Goal: Task Accomplishment & Management: Manage account settings

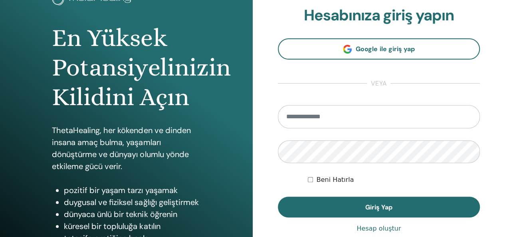
scroll to position [120, 0]
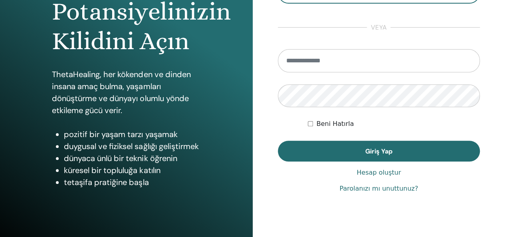
click at [369, 185] on link "Parolanızı mı unuttunuz?" at bounding box center [378, 189] width 79 height 10
click at [310, 62] on input "email" at bounding box center [379, 60] width 202 height 23
type input "**********"
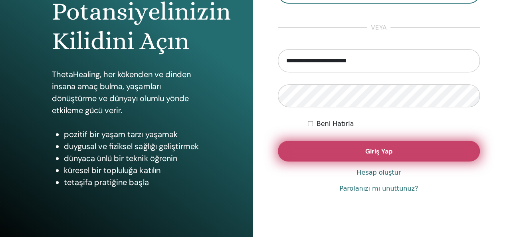
click at [351, 148] on button "Giriş Yap" at bounding box center [379, 150] width 202 height 21
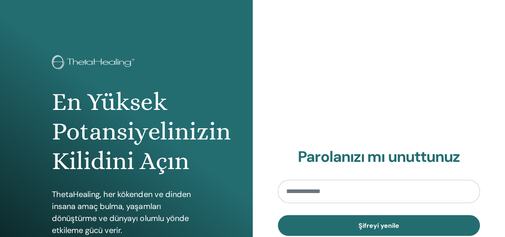
click at [335, 191] on input "email" at bounding box center [379, 191] width 202 height 23
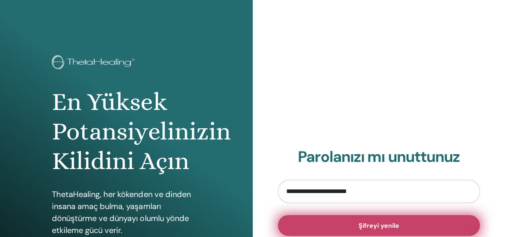
type input "**********"
click at [391, 224] on span "Şifreyi yenile" at bounding box center [378, 225] width 41 height 8
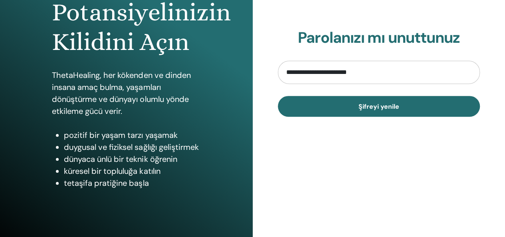
scroll to position [120, 0]
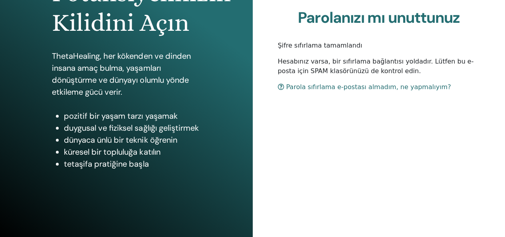
scroll to position [146, 0]
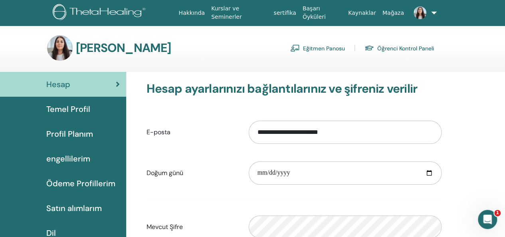
click at [310, 49] on font "Eğitmen Panosu" at bounding box center [324, 48] width 42 height 7
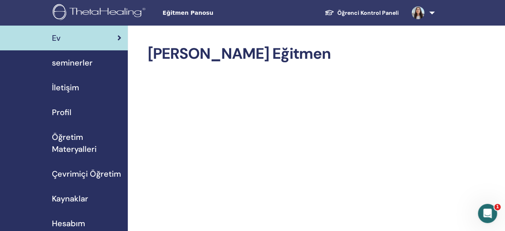
click at [84, 63] on span "seminerler" at bounding box center [72, 63] width 41 height 12
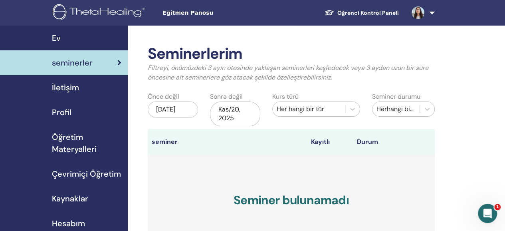
click at [59, 111] on span "Profil" at bounding box center [62, 112] width 20 height 12
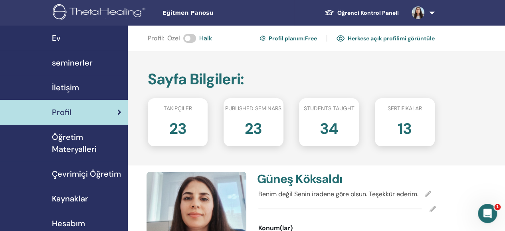
click at [386, 40] on link "Herkese açık profilimi görüntüle" at bounding box center [385, 38] width 98 height 13
